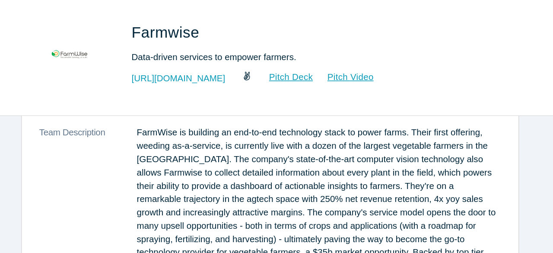
scroll to position [118, 0]
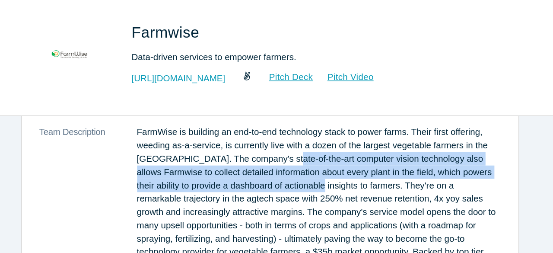
drag, startPoint x: 314, startPoint y: 163, endPoint x: 280, endPoint y: 145, distance: 37.9
click at [281, 145] on p "FarmWise is building an end-to-end technology stack to power farms. Their first…" at bounding box center [313, 191] width 248 height 109
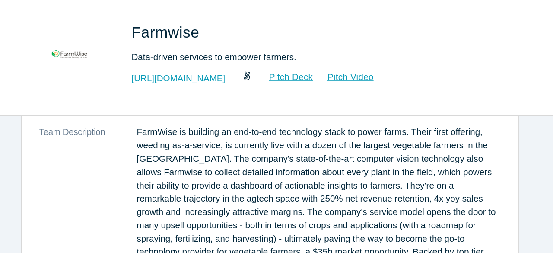
click at [260, 137] on p "FarmWise is building an end-to-end technology stack to power farms. Their first…" at bounding box center [313, 191] width 248 height 109
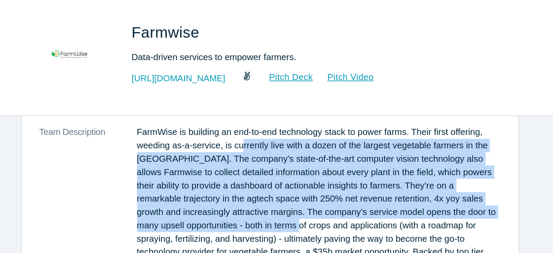
drag, startPoint x: 255, startPoint y: 130, endPoint x: 307, endPoint y: 188, distance: 78.0
click at [307, 188] on p "FarmWise is building an end-to-end technology stack to power farms. Their first…" at bounding box center [313, 191] width 248 height 109
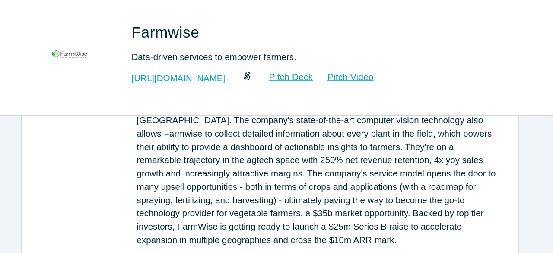
scroll to position [146, 0]
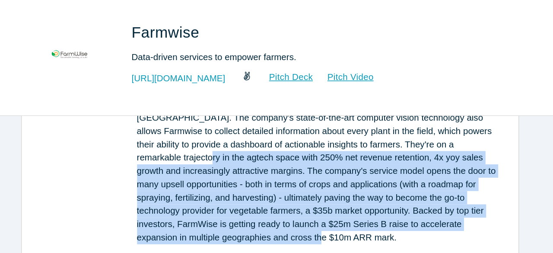
drag, startPoint x: 301, startPoint y: 201, endPoint x: 211, endPoint y: 137, distance: 110.2
click at [211, 137] on dl "Description Sustainable Farming, at Scale. HQ Location [GEOGRAPHIC_DATA], [GEOG…" at bounding box center [280, 145] width 314 height 236
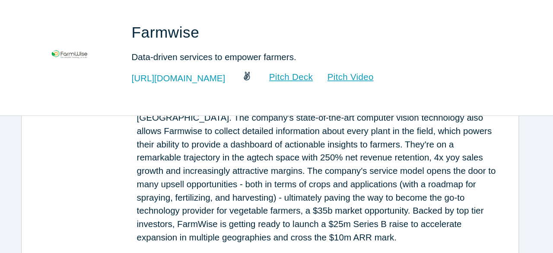
click at [191, 135] on p "FarmWise is building an end-to-end technology stack to power farms. Their first…" at bounding box center [313, 162] width 248 height 109
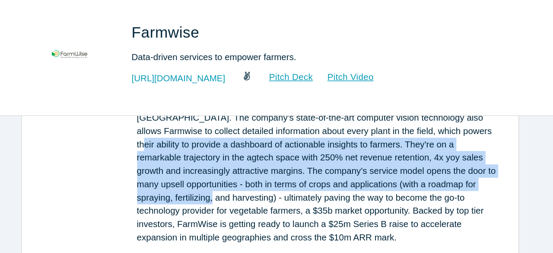
drag, startPoint x: 191, startPoint y: 135, endPoint x: 249, endPoint y: 171, distance: 68.0
click at [249, 171] on p "FarmWise is building an end-to-end technology stack to power farms. Their first…" at bounding box center [313, 162] width 248 height 109
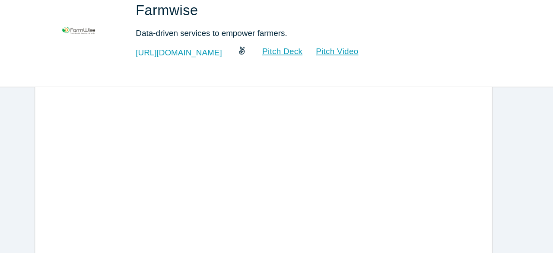
scroll to position [0, 0]
